Goal: Task Accomplishment & Management: Manage account settings

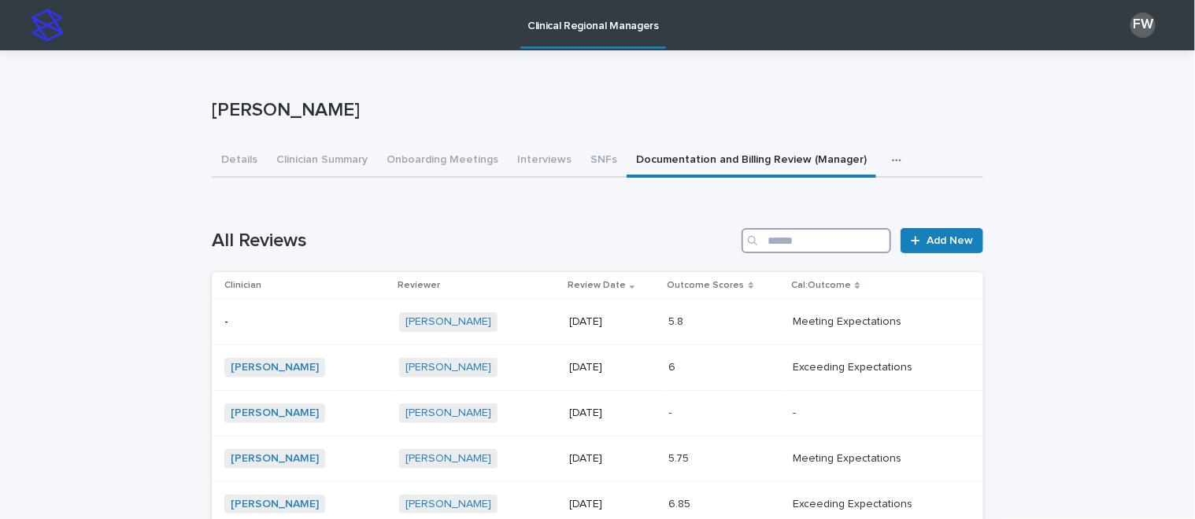
click at [818, 241] on input "Search" at bounding box center [816, 240] width 150 height 25
type input "*********"
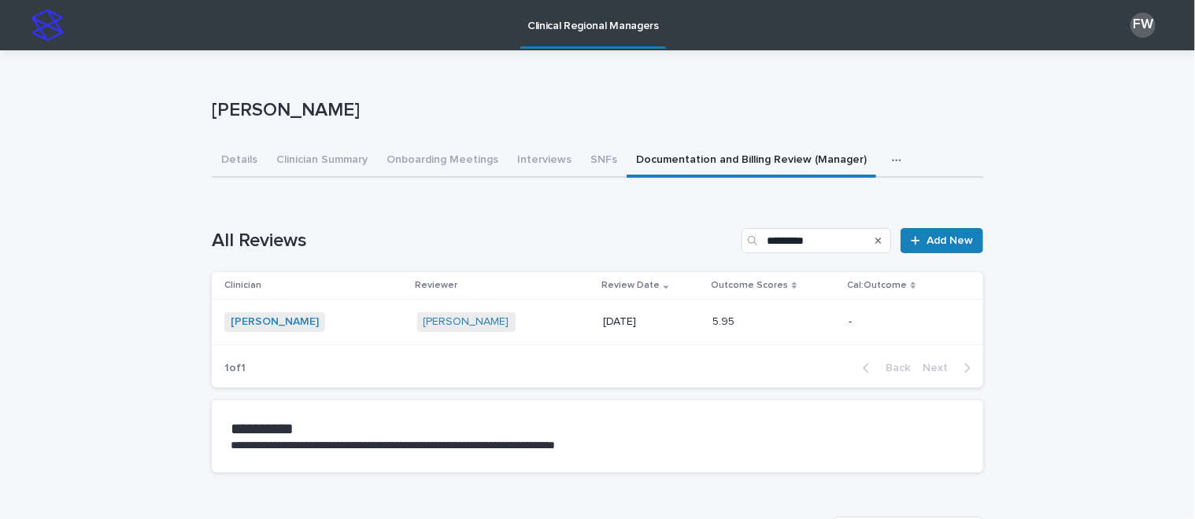
click at [243, 314] on span "[PERSON_NAME]" at bounding box center [274, 322] width 101 height 20
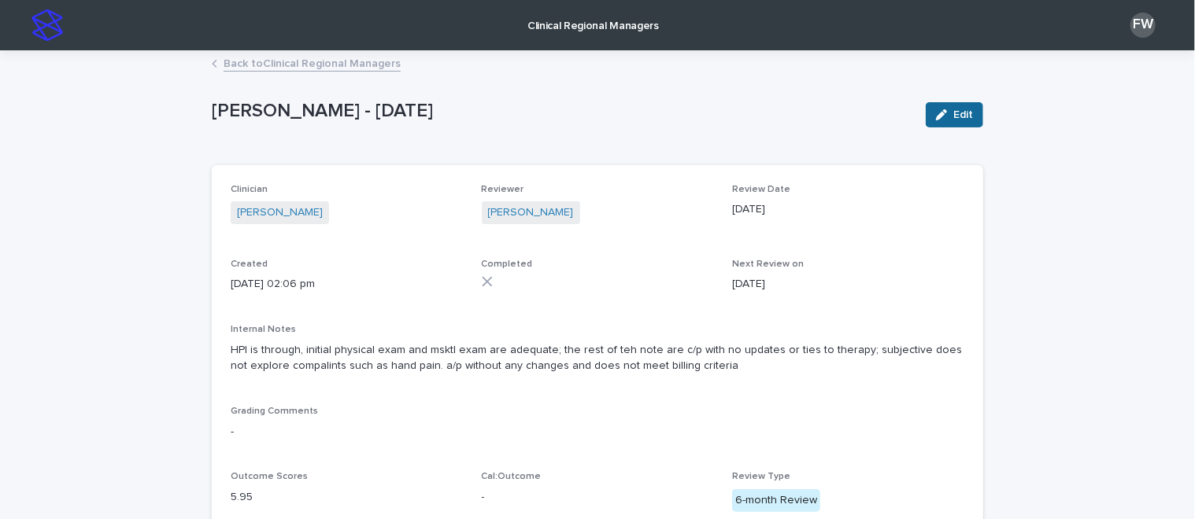
click at [936, 116] on icon "button" at bounding box center [941, 114] width 11 height 11
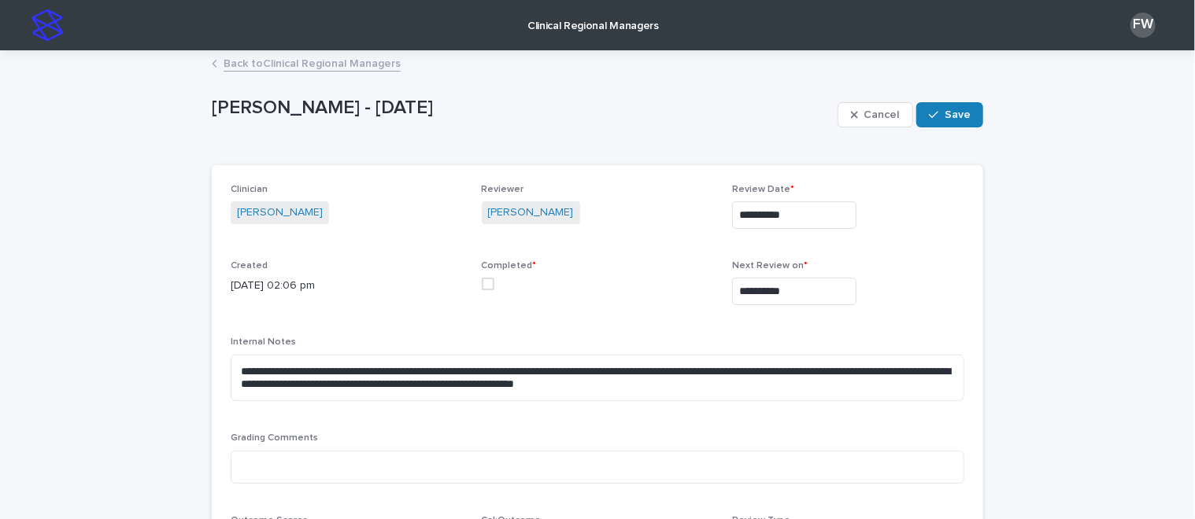
click at [485, 285] on span at bounding box center [488, 284] width 13 height 13
click at [929, 130] on div "Cancel Save" at bounding box center [910, 114] width 146 height 63
click at [932, 125] on button "Save" at bounding box center [949, 114] width 67 height 25
